Goal: Task Accomplishment & Management: Complete application form

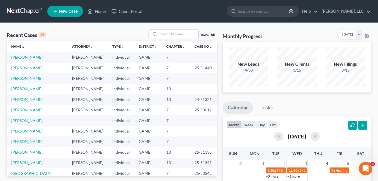
click at [176, 30] on input "search" at bounding box center [178, 34] width 39 height 8
type input "[PERSON_NAME]"
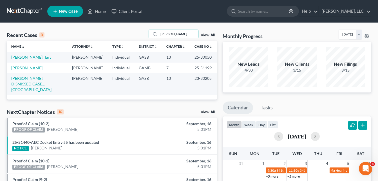
click at [28, 66] on link "[PERSON_NAME]" at bounding box center [26, 67] width 31 height 5
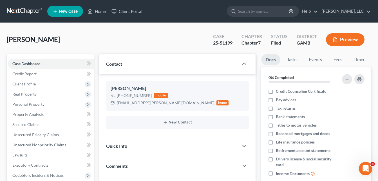
click at [98, 43] on div "[PERSON_NAME] Upgraded Case 25-51199 Chapter Chapter 7 Status [GEOGRAPHIC_DATA]…" at bounding box center [189, 42] width 365 height 25
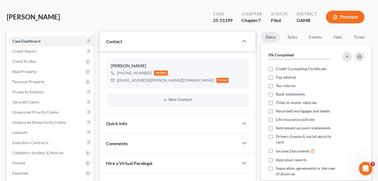
scroll to position [11, 0]
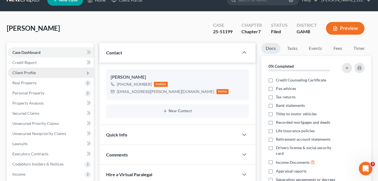
click at [28, 73] on span "Client Profile" at bounding box center [23, 72] width 23 height 5
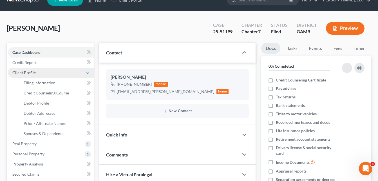
click at [31, 73] on span "Client Profile" at bounding box center [23, 72] width 23 height 5
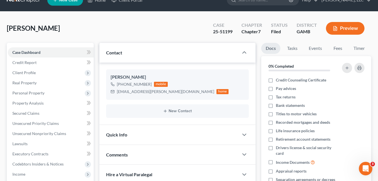
click at [108, 35] on div "[PERSON_NAME] Upgraded Case 25-51199 Chapter Chapter 7 Status [GEOGRAPHIC_DATA]…" at bounding box center [189, 30] width 365 height 25
click at [26, 72] on span "Client Profile" at bounding box center [23, 72] width 23 height 5
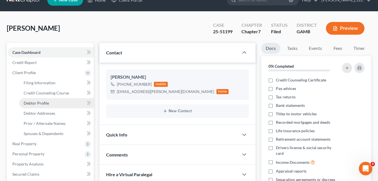
click at [37, 106] on link "Debtor Profile" at bounding box center [56, 103] width 75 height 10
select select "0"
select select "2"
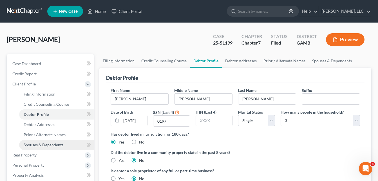
click at [46, 145] on span "Spouses & Dependents" at bounding box center [44, 144] width 40 height 5
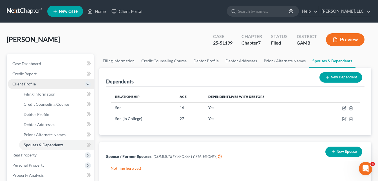
click at [27, 82] on span "Client Profile" at bounding box center [23, 83] width 23 height 5
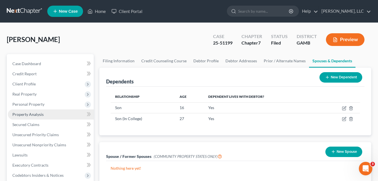
click at [28, 114] on span "Property Analysis" at bounding box center [27, 114] width 31 height 5
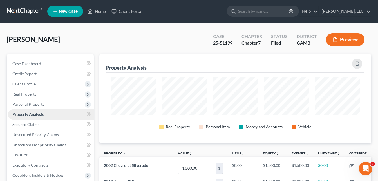
scroll to position [89, 272]
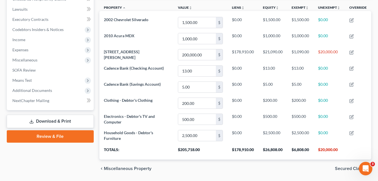
scroll to position [146, 0]
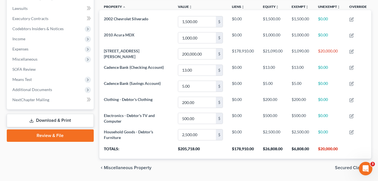
click at [5, 42] on div "Case Dashboard Payments Invoices Payments Payments Credit Report Client Profile" at bounding box center [50, 42] width 93 height 269
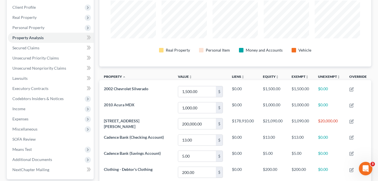
scroll to position [68, 0]
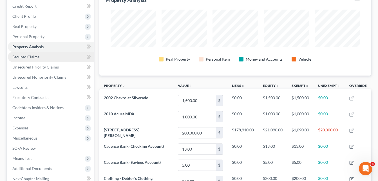
click at [17, 57] on span "Secured Claims" at bounding box center [25, 56] width 27 height 5
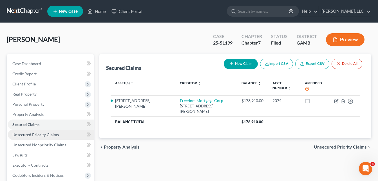
click at [17, 133] on span "Unsecured Priority Claims" at bounding box center [35, 134] width 46 height 5
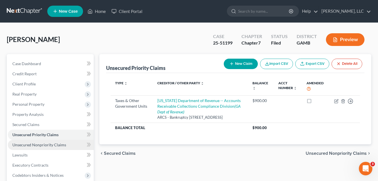
click at [14, 146] on span "Unsecured Nonpriority Claims" at bounding box center [39, 144] width 54 height 5
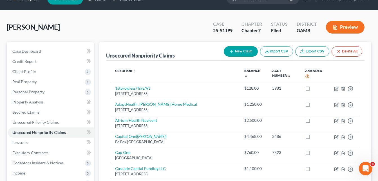
scroll to position [11, 0]
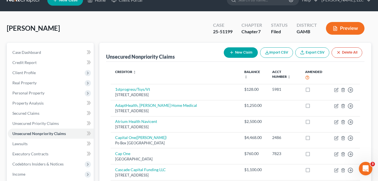
click at [106, 28] on div "[PERSON_NAME] Upgraded Case 25-51199 Chapter Chapter 7 Status [GEOGRAPHIC_DATA]…" at bounding box center [189, 30] width 365 height 25
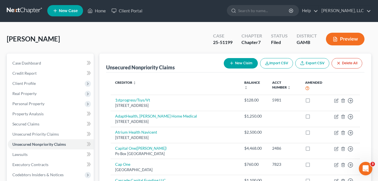
scroll to position [0, 0]
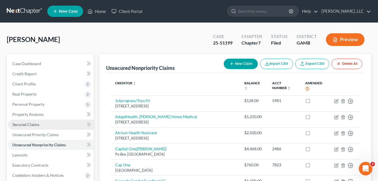
click at [31, 127] on link "Secured Claims" at bounding box center [51, 124] width 86 height 10
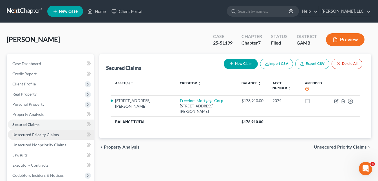
click at [29, 135] on span "Unsecured Priority Claims" at bounding box center [35, 134] width 46 height 5
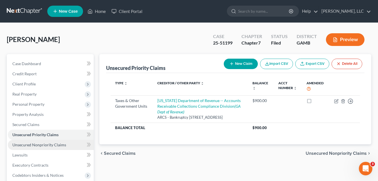
click at [30, 144] on span "Unsecured Nonpriority Claims" at bounding box center [39, 144] width 54 height 5
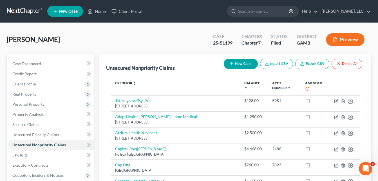
click at [100, 32] on div "[PERSON_NAME] Upgraded Case 25-51199 Chapter Chapter 7 Status [GEOGRAPHIC_DATA]…" at bounding box center [189, 42] width 365 height 25
click at [100, 14] on link "Home" at bounding box center [97, 11] width 24 height 10
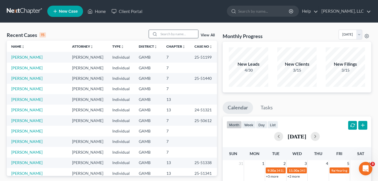
click at [172, 34] on input "search" at bounding box center [178, 34] width 39 height 8
click at [179, 33] on input "search" at bounding box center [178, 34] width 39 height 8
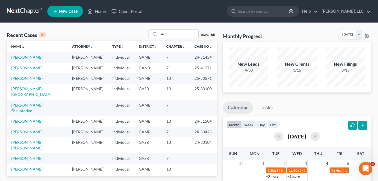
type input "a"
click at [174, 36] on input "search" at bounding box center [178, 34] width 39 height 8
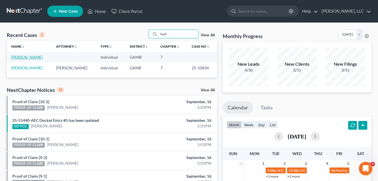
type input "hud"
click at [35, 57] on link "[PERSON_NAME]" at bounding box center [26, 57] width 31 height 5
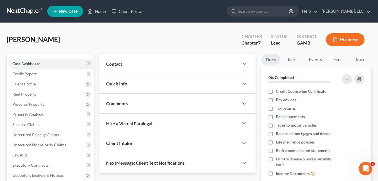
click at [105, 44] on div "[PERSON_NAME] Upgraded Chapter Chapter 7 Status Lead District [GEOGRAPHIC_DATA]…" at bounding box center [189, 42] width 365 height 25
drag, startPoint x: 32, startPoint y: 86, endPoint x: 119, endPoint y: 73, distance: 88.9
click at [32, 86] on span "Client Profile" at bounding box center [23, 83] width 23 height 5
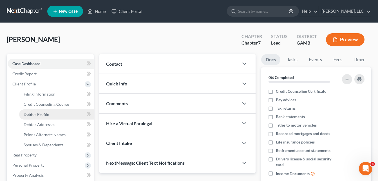
click at [40, 114] on span "Debtor Profile" at bounding box center [36, 114] width 25 height 5
select select "0"
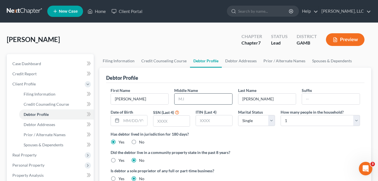
drag, startPoint x: 194, startPoint y: 98, endPoint x: 184, endPoint y: 101, distance: 10.6
click at [184, 101] on input "text" at bounding box center [204, 99] width 58 height 11
click at [184, 103] on input "text" at bounding box center [204, 99] width 58 height 11
type input "[PERSON_NAME]"
click at [136, 121] on input "text" at bounding box center [134, 120] width 26 height 11
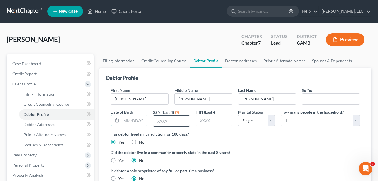
click at [160, 122] on input "text" at bounding box center [171, 120] width 36 height 11
type input "0096"
click at [131, 120] on input "text" at bounding box center [134, 120] width 26 height 11
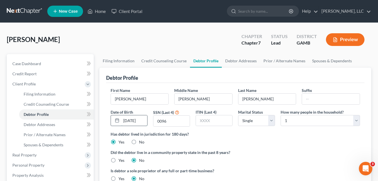
click at [136, 120] on input "[DATE]" at bounding box center [134, 120] width 26 height 11
type input "[DATE]"
click at [237, 61] on link "Debtor Addresses" at bounding box center [241, 61] width 38 height 14
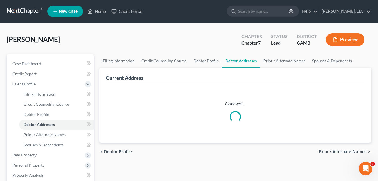
select select "0"
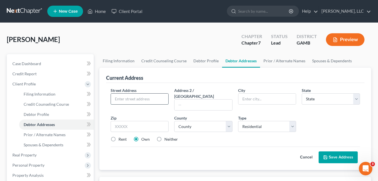
click at [136, 97] on input "text" at bounding box center [140, 99] width 58 height 11
type input "[STREET_ADDRESS][PERSON_NAME]"
type input "31211"
type input "Macon"
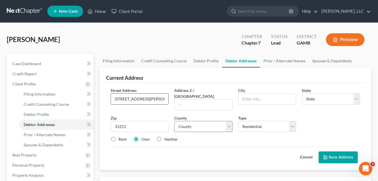
select select "10"
click at [193, 122] on select "County [GEOGRAPHIC_DATA] [GEOGRAPHIC_DATA] [GEOGRAPHIC_DATA] [GEOGRAPHIC_DATA] …" at bounding box center [203, 126] width 58 height 11
select select "10"
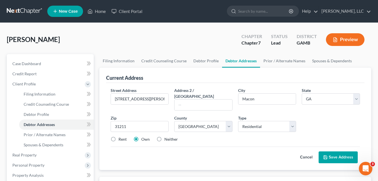
click at [123, 136] on label "Rent" at bounding box center [123, 139] width 8 height 6
click at [123, 136] on input "Rent" at bounding box center [123, 138] width 4 height 4
radio input "true"
click at [338, 151] on button "Save Address" at bounding box center [338, 157] width 39 height 12
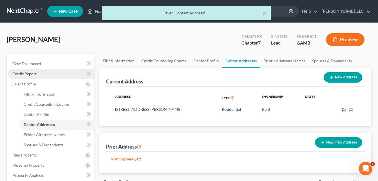
click at [33, 73] on span "Credit Report" at bounding box center [24, 73] width 24 height 5
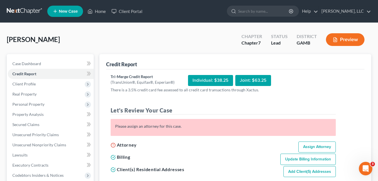
click at [310, 146] on link "Assign Attorney" at bounding box center [317, 146] width 37 height 11
select select "1"
select select "0"
select select "10"
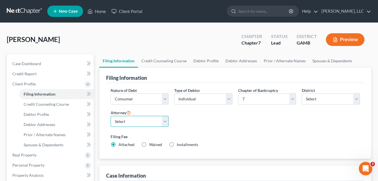
click at [163, 121] on select "Select [PERSON_NAME]" at bounding box center [140, 121] width 58 height 11
select select "0"
click at [111, 116] on select "Select [PERSON_NAME]" at bounding box center [140, 121] width 58 height 11
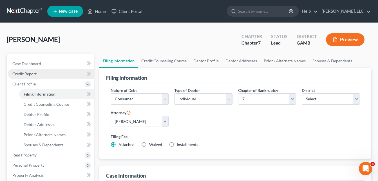
click at [35, 75] on span "Credit Report" at bounding box center [24, 73] width 24 height 5
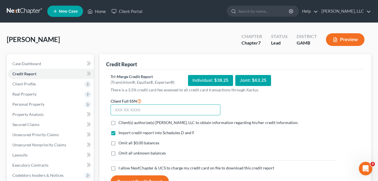
click at [137, 108] on input "text" at bounding box center [166, 109] width 110 height 11
type input "255-95-0096"
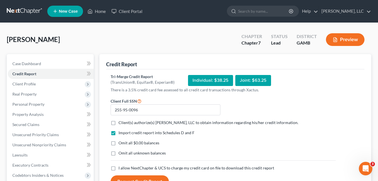
click at [119, 123] on label "Client(s) authorize(s) [PERSON_NAME], LLC to obtain information regarding his/h…" at bounding box center [209, 123] width 180 height 6
click at [121, 123] on input "Client(s) authorize(s) [PERSON_NAME], LLC to obtain information regarding his/h…" at bounding box center [123, 122] width 4 height 4
checkbox input "true"
click at [119, 142] on label "Omit all $0.00 balances" at bounding box center [139, 143] width 41 height 6
click at [121, 142] on input "Omit all $0.00 balances" at bounding box center [123, 142] width 4 height 4
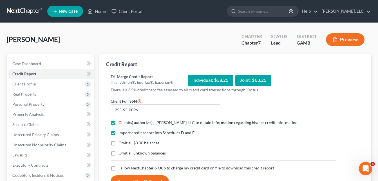
checkbox input "true"
click at [119, 152] on label "Omit all unknown balances" at bounding box center [142, 153] width 47 height 6
click at [121, 152] on input "Omit all unknown balances" at bounding box center [123, 152] width 4 height 4
checkbox input "true"
click at [119, 168] on label "I allow NextChapter & UCS to charge my credit card on file to download this cre…" at bounding box center [197, 168] width 156 height 6
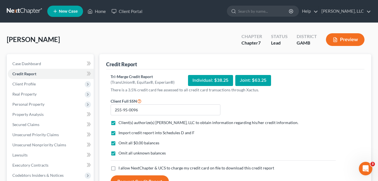
click at [121, 168] on input "I allow NextChapter & UCS to charge my credit card on file to download this cre…" at bounding box center [123, 167] width 4 height 4
checkbox input "true"
click at [125, 177] on button "Request Credit Report" at bounding box center [140, 181] width 58 height 12
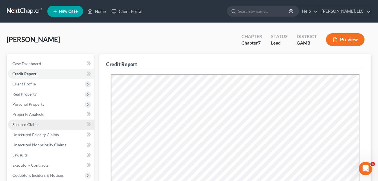
click at [30, 128] on link "Secured Claims" at bounding box center [51, 124] width 86 height 10
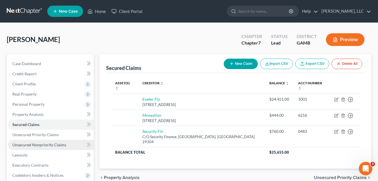
click at [29, 143] on span "Unsecured Nonpriority Claims" at bounding box center [39, 144] width 54 height 5
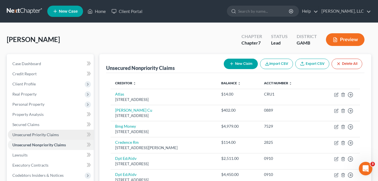
click at [30, 133] on span "Unsecured Priority Claims" at bounding box center [35, 134] width 46 height 5
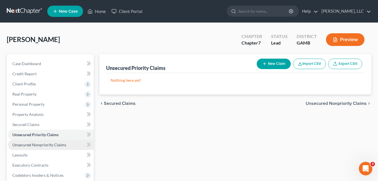
click at [28, 145] on span "Unsecured Nonpriority Claims" at bounding box center [39, 144] width 54 height 5
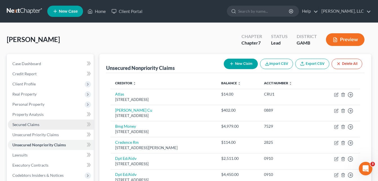
click at [28, 124] on span "Secured Claims" at bounding box center [25, 124] width 27 height 5
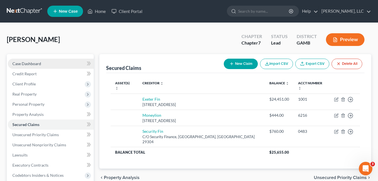
click at [36, 63] on span "Case Dashboard" at bounding box center [26, 63] width 29 height 5
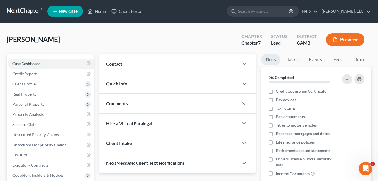
click at [115, 83] on span "Quick Info" at bounding box center [116, 83] width 21 height 5
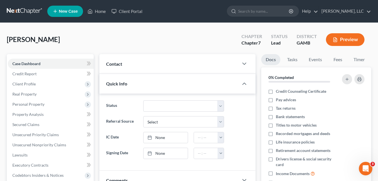
click at [116, 83] on span "Quick Info" at bounding box center [116, 83] width 21 height 5
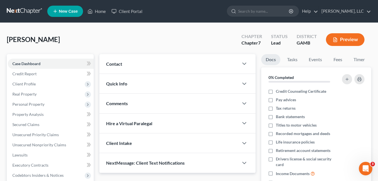
click at [117, 66] on span "Contact" at bounding box center [114, 63] width 16 height 5
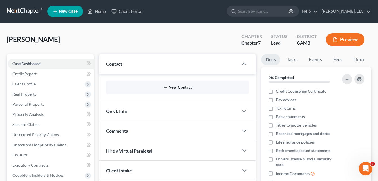
click at [176, 86] on button "New Contact" at bounding box center [178, 87] width 134 height 5
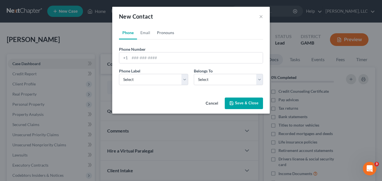
click at [168, 31] on link "Pronouns" at bounding box center [166, 33] width 24 height 14
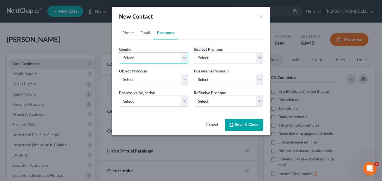
drag, startPoint x: 151, startPoint y: 61, endPoint x: 147, endPoint y: 64, distance: 5.0
click at [151, 61] on select "Select [DEMOGRAPHIC_DATA] [DEMOGRAPHIC_DATA] [DEMOGRAPHIC_DATA] More Than One P…" at bounding box center [153, 57] width 69 height 11
select select "1"
click at [119, 52] on select "Select [DEMOGRAPHIC_DATA] [DEMOGRAPHIC_DATA] [DEMOGRAPHIC_DATA] More Than One P…" at bounding box center [153, 57] width 69 height 11
select select "1"
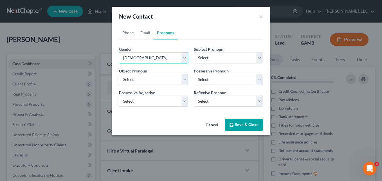
select select "1"
click at [145, 34] on link "Email" at bounding box center [145, 33] width 17 height 14
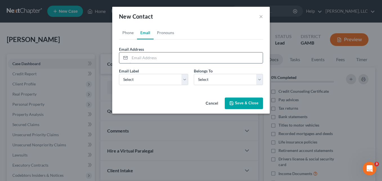
click at [145, 56] on input "email" at bounding box center [196, 57] width 133 height 11
type input "[EMAIL_ADDRESS][DOMAIN_NAME]"
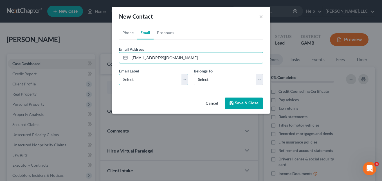
drag, startPoint x: 152, startPoint y: 81, endPoint x: 150, endPoint y: 85, distance: 4.7
click at [152, 81] on select "Select Home Work Other" at bounding box center [153, 79] width 69 height 11
select select "0"
click at [119, 74] on select "Select Home Work Other" at bounding box center [153, 79] width 69 height 11
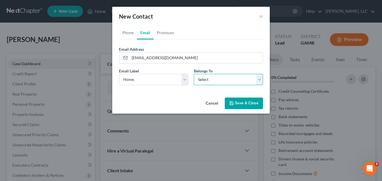
drag, startPoint x: 212, startPoint y: 79, endPoint x: 207, endPoint y: 85, distance: 7.7
click at [212, 79] on select "Select Client Other" at bounding box center [228, 79] width 69 height 11
select select "0"
click at [194, 74] on select "Select Client Other" at bounding box center [228, 79] width 69 height 11
select select "0"
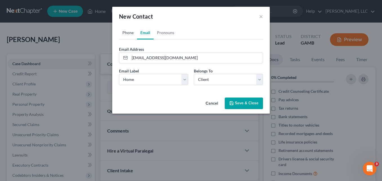
drag, startPoint x: 129, startPoint y: 35, endPoint x: 133, endPoint y: 56, distance: 21.7
click at [129, 35] on link "Phone" at bounding box center [128, 33] width 18 height 14
click at [135, 58] on input "tel" at bounding box center [196, 57] width 133 height 11
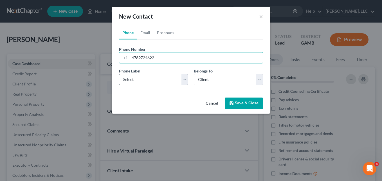
type input "4789724622"
drag, startPoint x: 144, startPoint y: 79, endPoint x: 141, endPoint y: 85, distance: 7.2
click at [144, 79] on select "Select Mobile Home Work Other" at bounding box center [153, 79] width 69 height 11
select select "0"
click at [119, 74] on select "Select Mobile Home Work Other" at bounding box center [153, 79] width 69 height 11
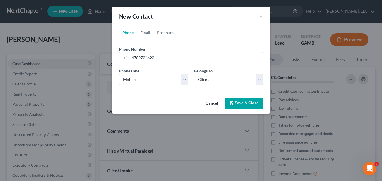
click at [238, 104] on button "Save & Close" at bounding box center [244, 103] width 38 height 12
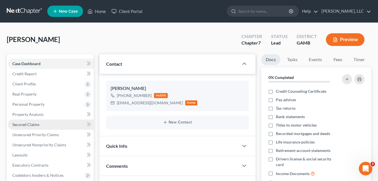
click at [29, 126] on span "Secured Claims" at bounding box center [25, 124] width 27 height 5
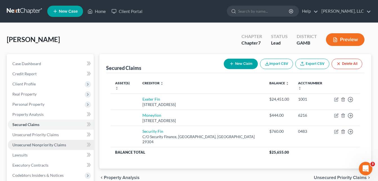
click at [31, 144] on span "Unsecured Nonpriority Claims" at bounding box center [39, 144] width 54 height 5
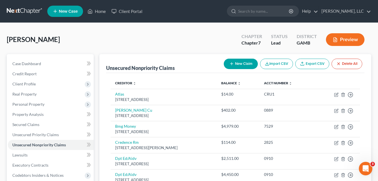
click at [97, 114] on div "Unsecured Nonpriority Claims New Claim Import CSV Export CSV Delete All Credito…" at bounding box center [236, 179] width 278 height 251
click at [23, 135] on span "Unsecured Priority Claims" at bounding box center [35, 134] width 46 height 5
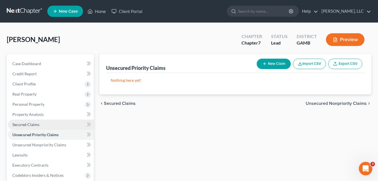
click at [25, 125] on span "Secured Claims" at bounding box center [25, 124] width 27 height 5
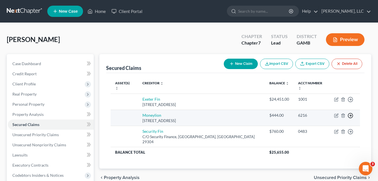
click at [351, 113] on icon "button" at bounding box center [351, 116] width 6 height 6
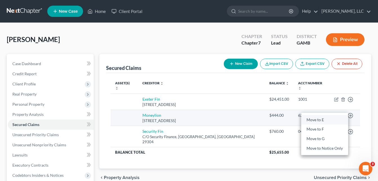
click at [318, 115] on link "Move to E" at bounding box center [324, 120] width 47 height 10
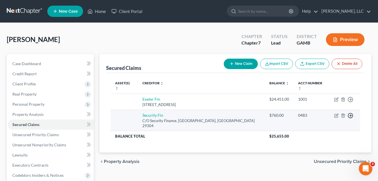
click at [351, 115] on polyline "button" at bounding box center [351, 116] width 1 height 2
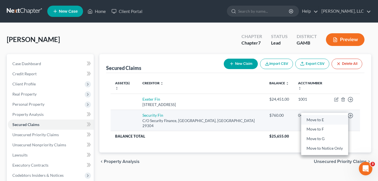
click at [319, 116] on link "Move to E" at bounding box center [324, 120] width 47 height 10
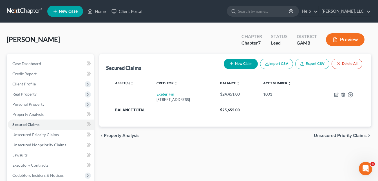
click at [341, 44] on button "Preview" at bounding box center [345, 39] width 39 height 13
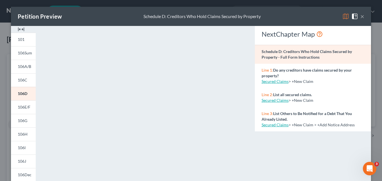
click at [19, 27] on img at bounding box center [21, 29] width 7 height 7
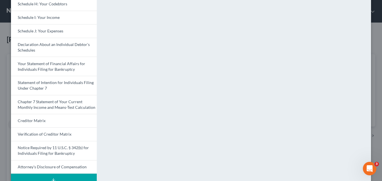
scroll to position [174, 0]
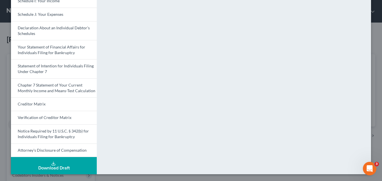
click at [65, 170] on div "Download Draft" at bounding box center [53, 168] width 77 height 5
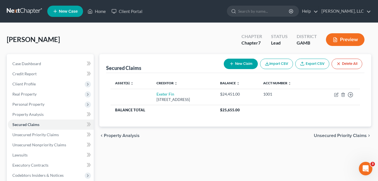
click at [345, 44] on button "Preview" at bounding box center [345, 39] width 39 height 13
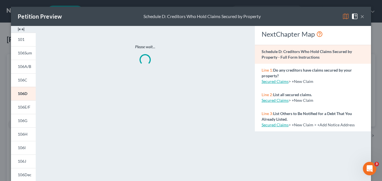
click at [19, 28] on img at bounding box center [21, 29] width 7 height 7
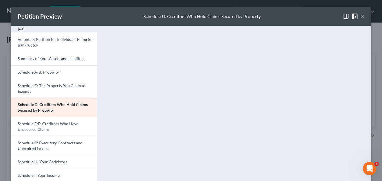
click at [20, 30] on img at bounding box center [21, 29] width 7 height 7
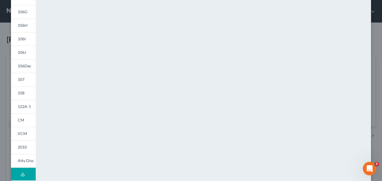
scroll to position [137, 0]
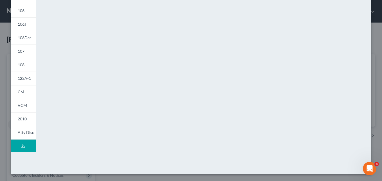
click at [24, 148] on button "Download Draft" at bounding box center [23, 145] width 25 height 13
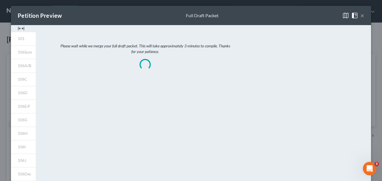
scroll to position [0, 0]
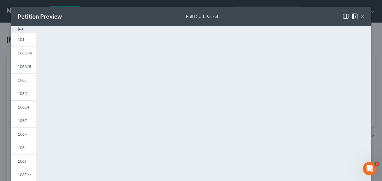
click at [21, 27] on img at bounding box center [21, 29] width 7 height 7
